Goal: Transaction & Acquisition: Obtain resource

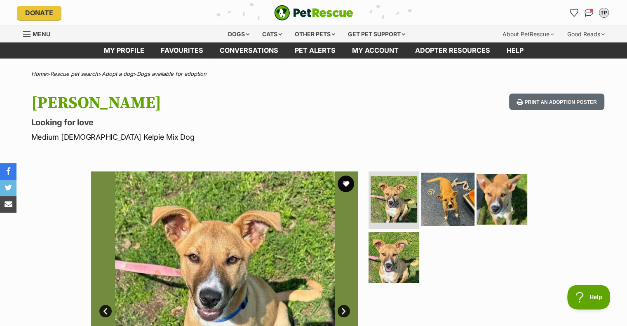
click at [448, 204] on img at bounding box center [447, 198] width 53 height 53
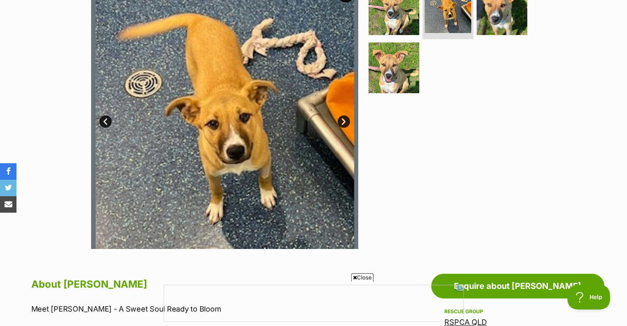
scroll to position [124, 0]
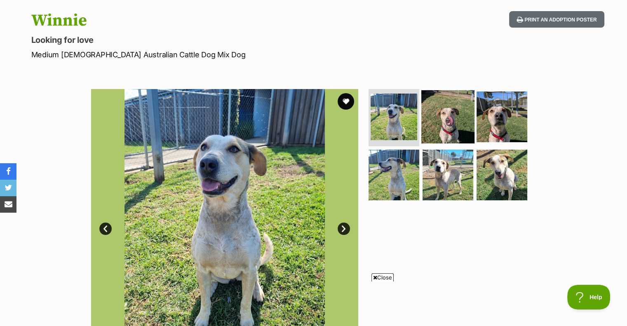
click at [446, 115] on img at bounding box center [447, 116] width 53 height 53
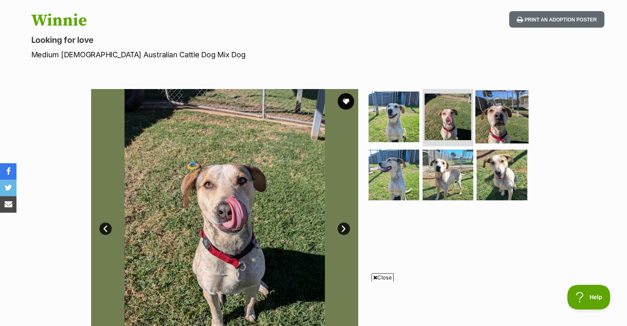
click at [490, 125] on img at bounding box center [501, 116] width 53 height 53
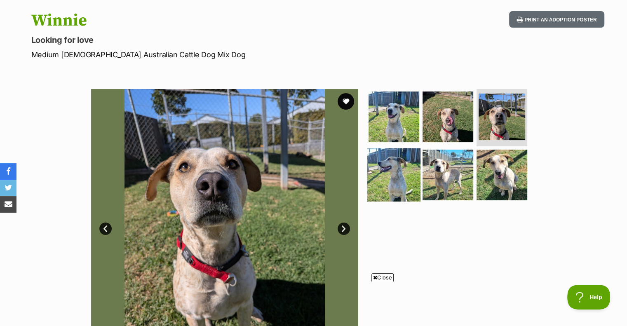
click at [396, 183] on img at bounding box center [393, 174] width 53 height 53
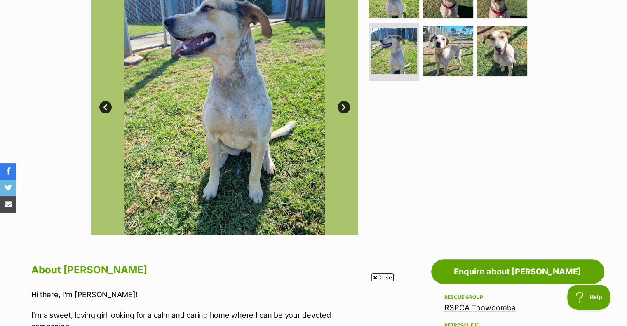
scroll to position [206, 0]
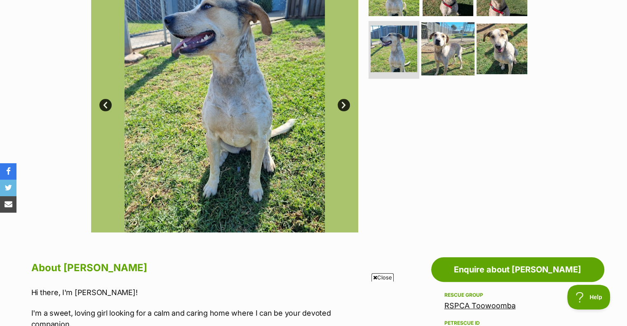
click at [446, 58] on img at bounding box center [447, 48] width 53 height 53
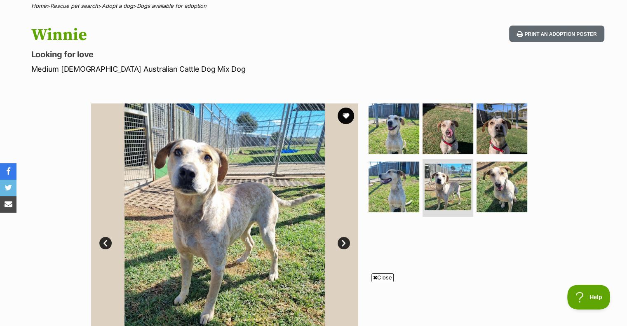
scroll to position [82, 0]
